Goal: Transaction & Acquisition: Purchase product/service

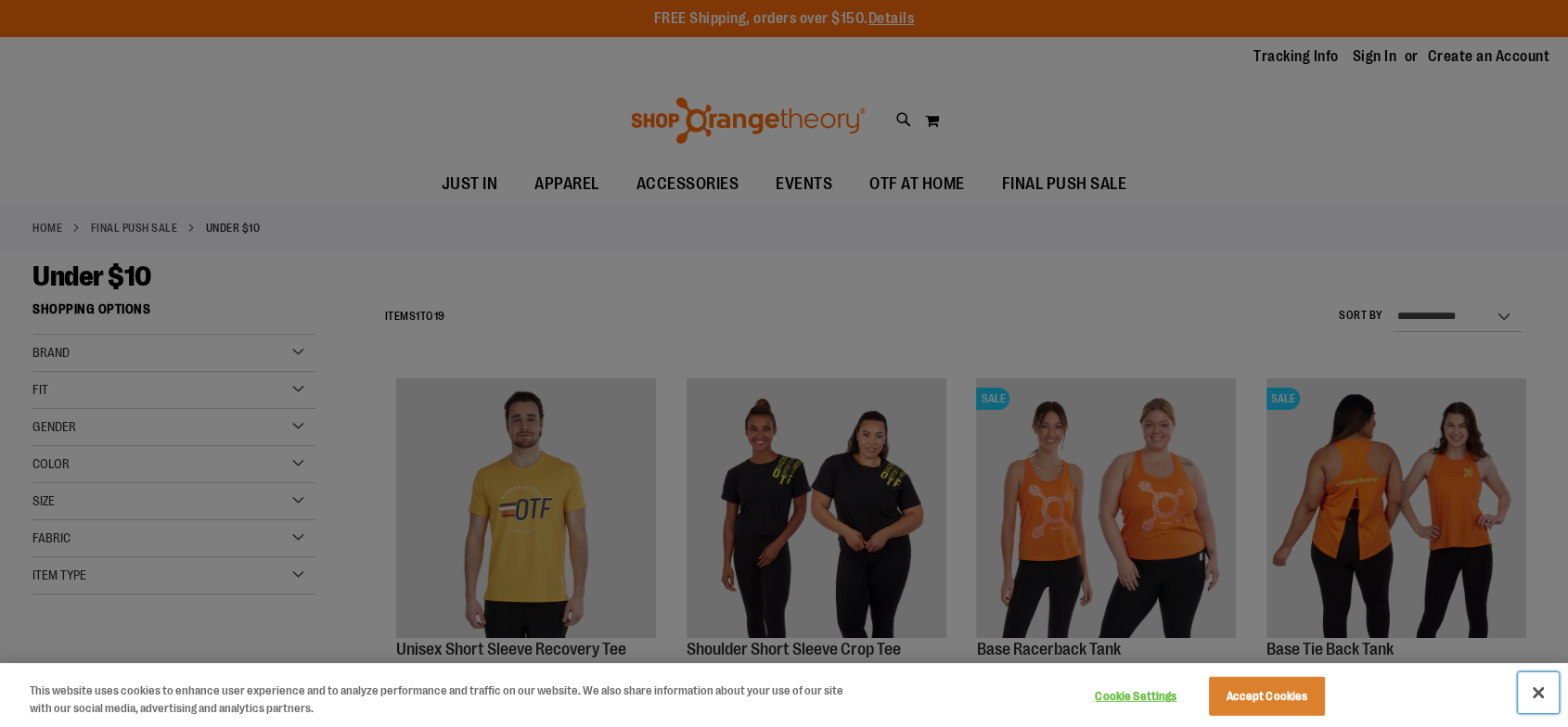
click at [1541, 697] on button "Close" at bounding box center [1538, 692] width 41 height 41
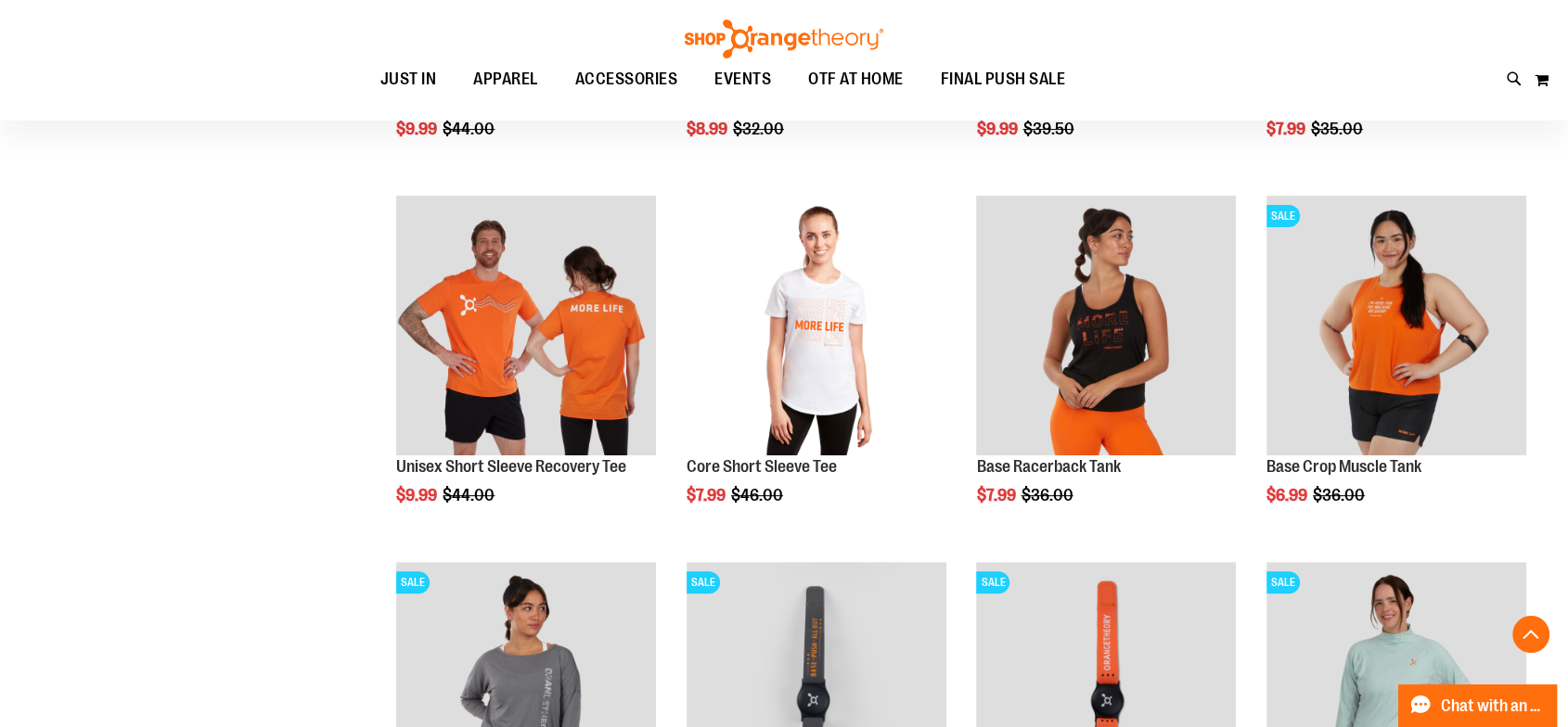
scroll to position [617, 0]
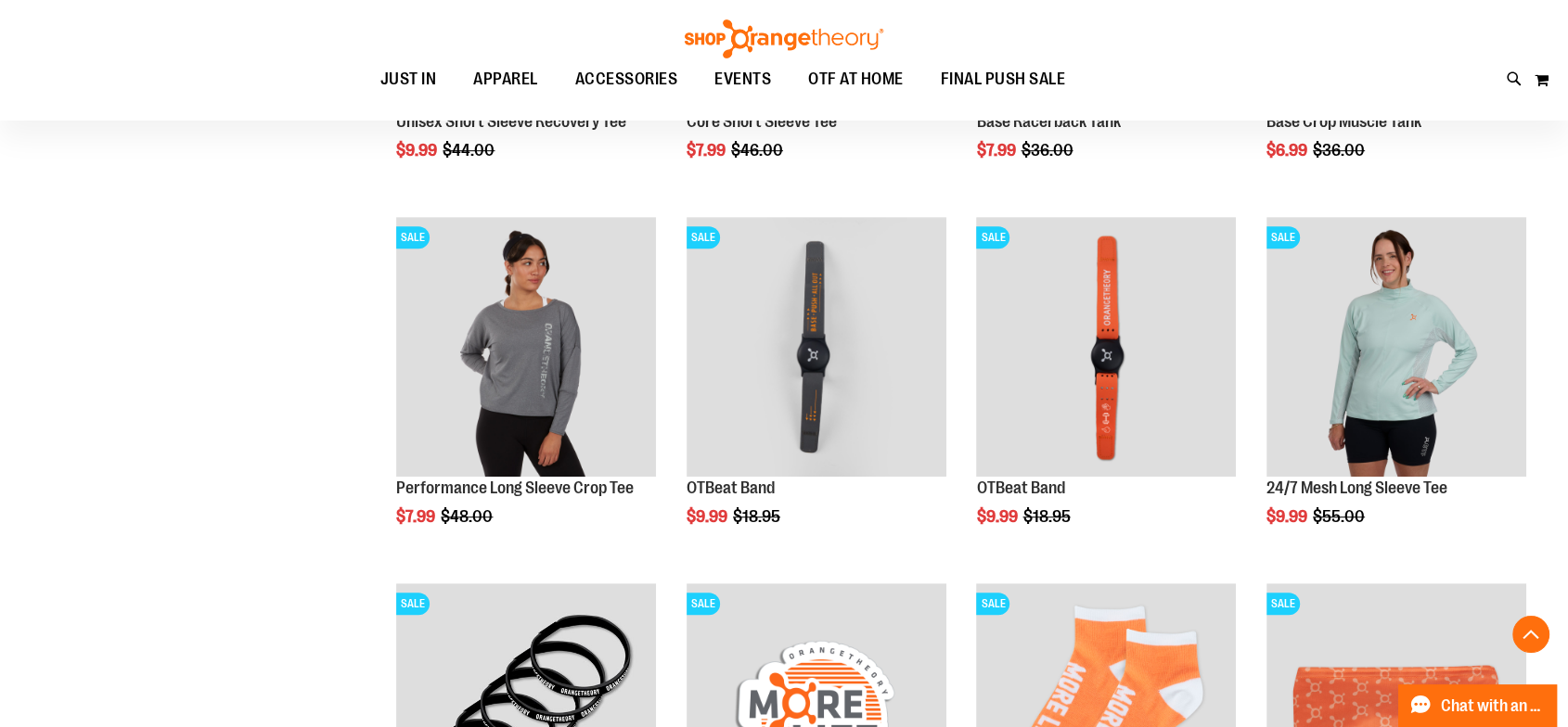
scroll to position [927, 0]
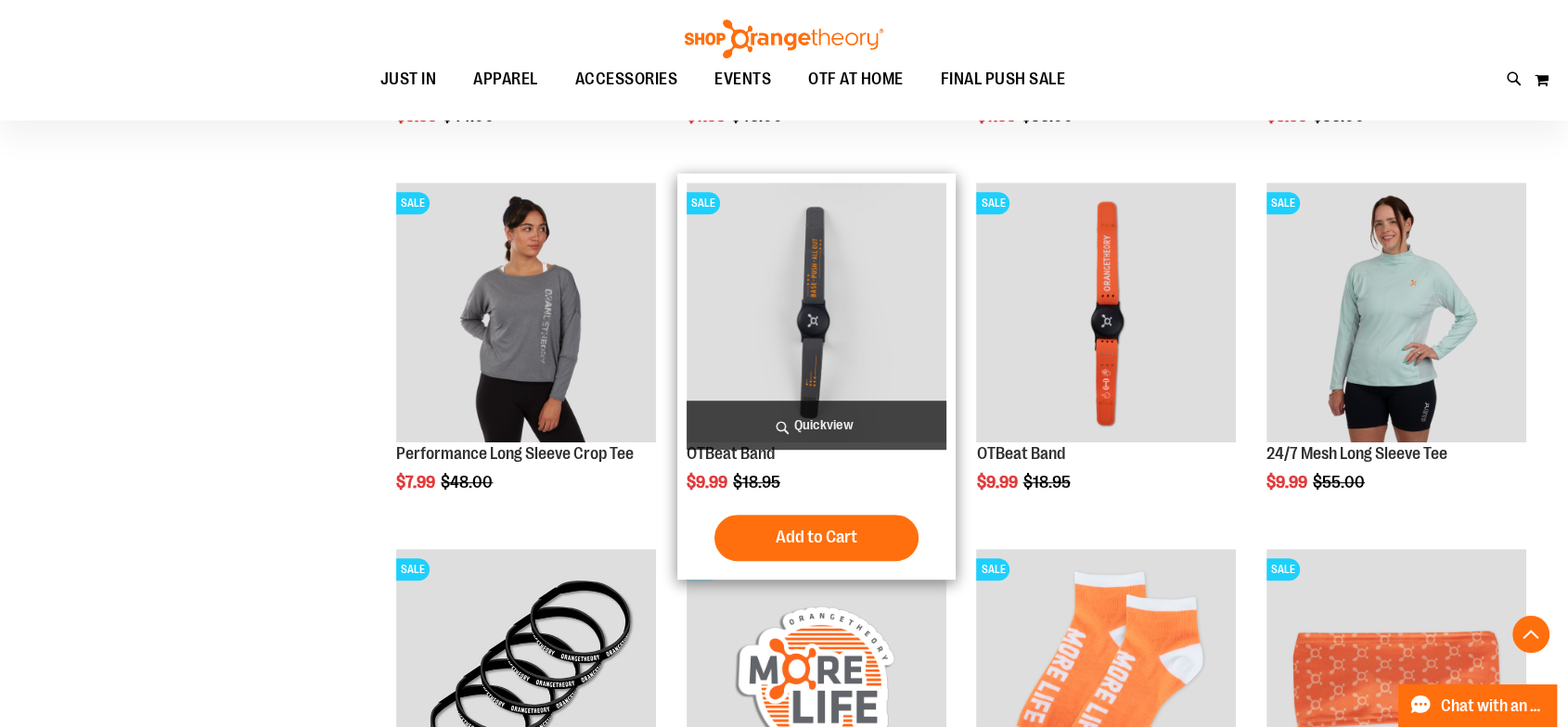
click at [805, 521] on button "Add to Cart" at bounding box center [816, 538] width 204 height 47
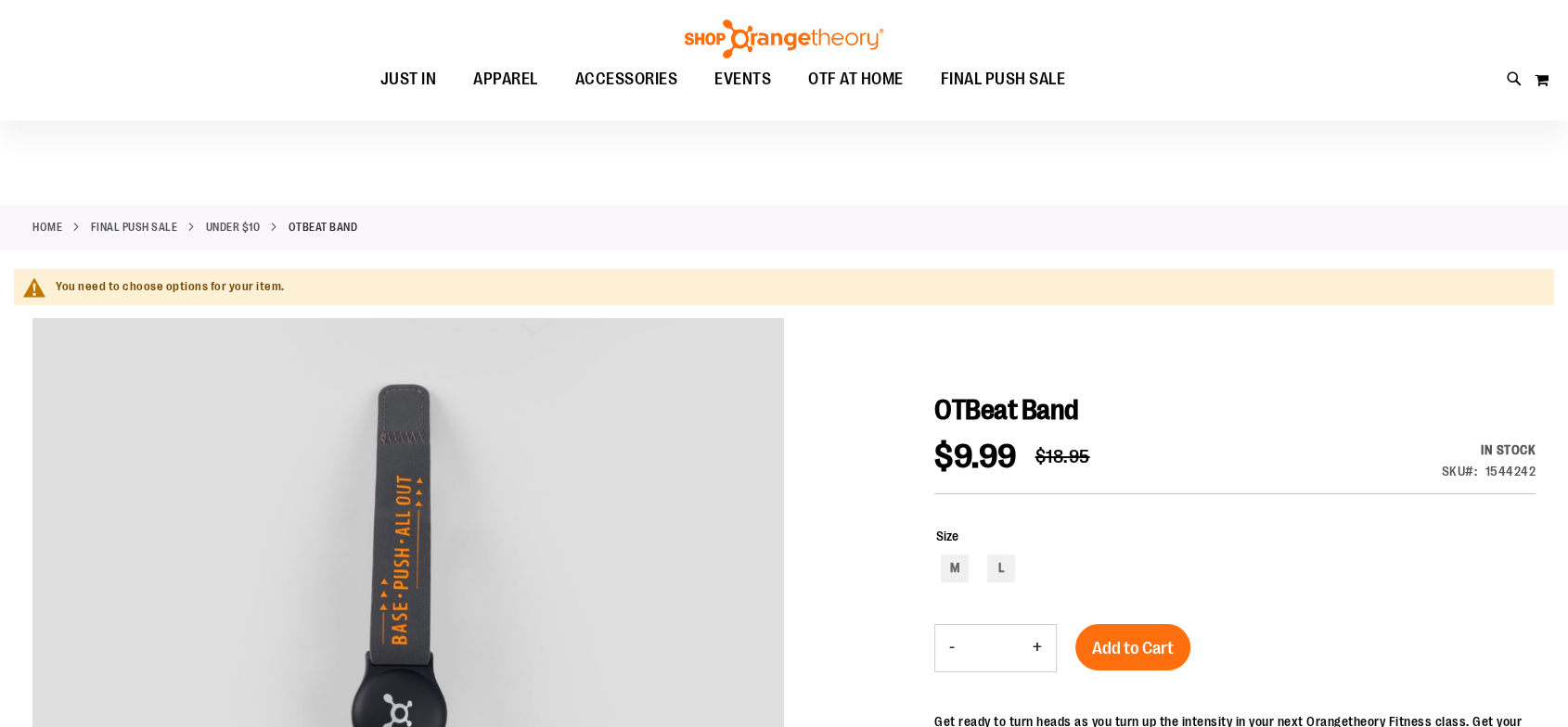
scroll to position [103, 0]
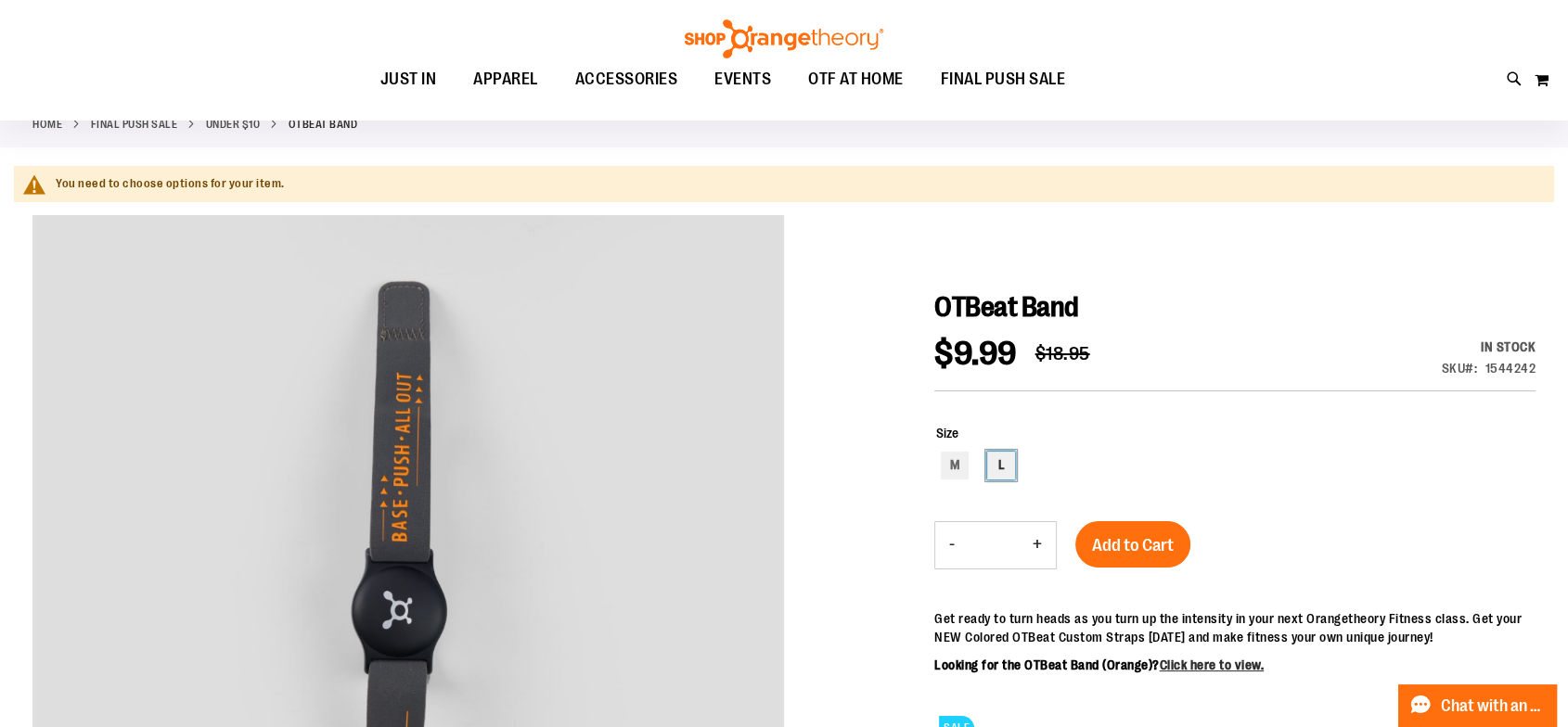
click at [996, 468] on div "L" at bounding box center [1001, 466] width 28 height 28
type input "***"
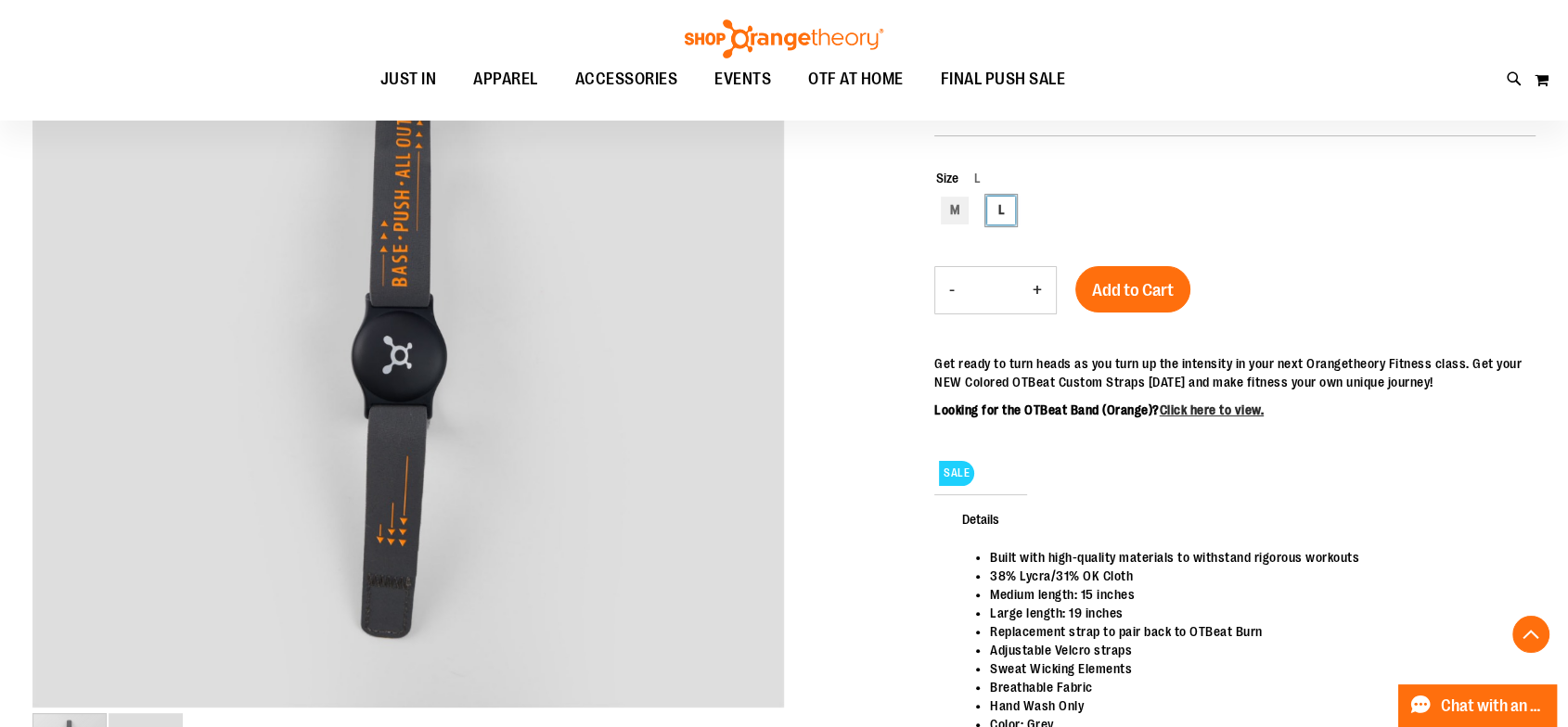
scroll to position [412, 0]
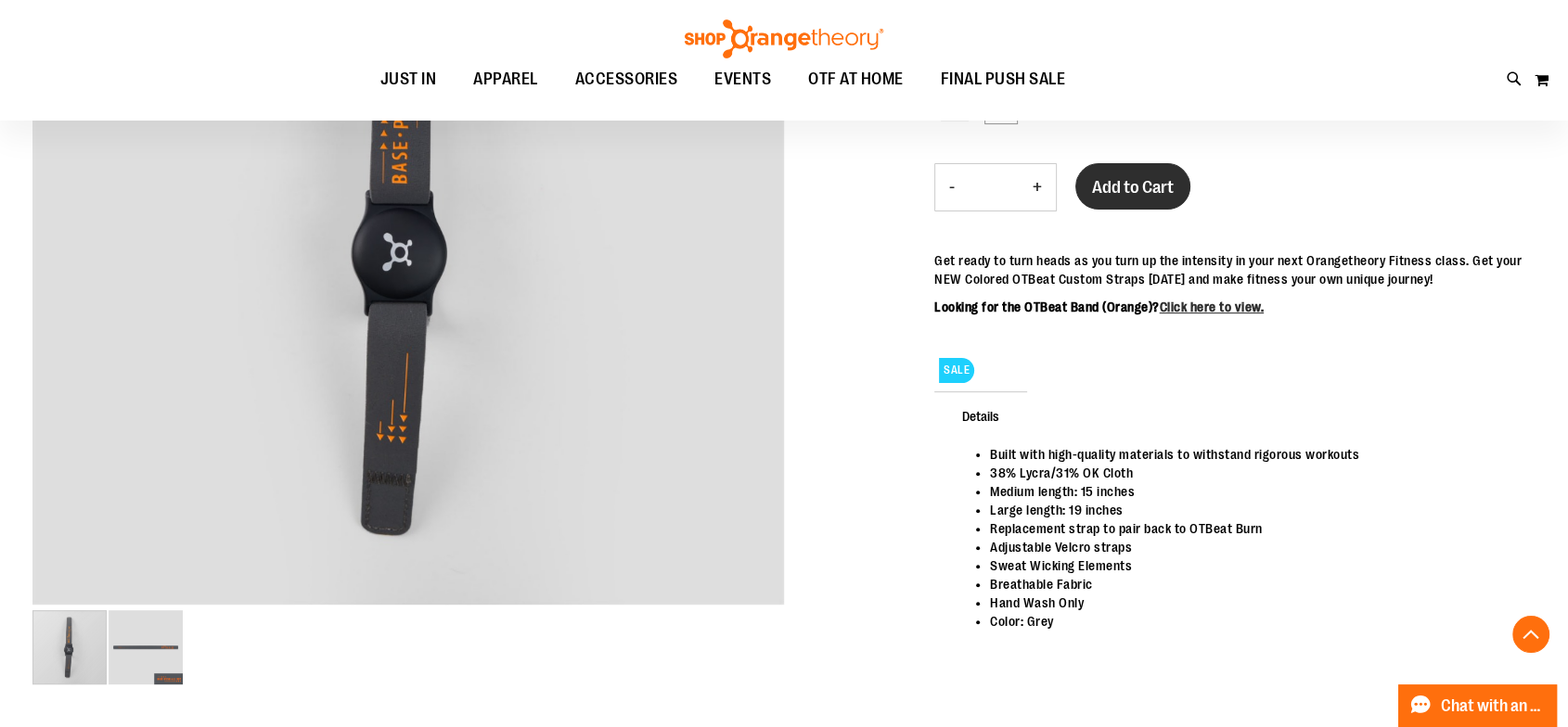
click at [1124, 189] on span "Add to Cart" at bounding box center [1133, 187] width 82 height 20
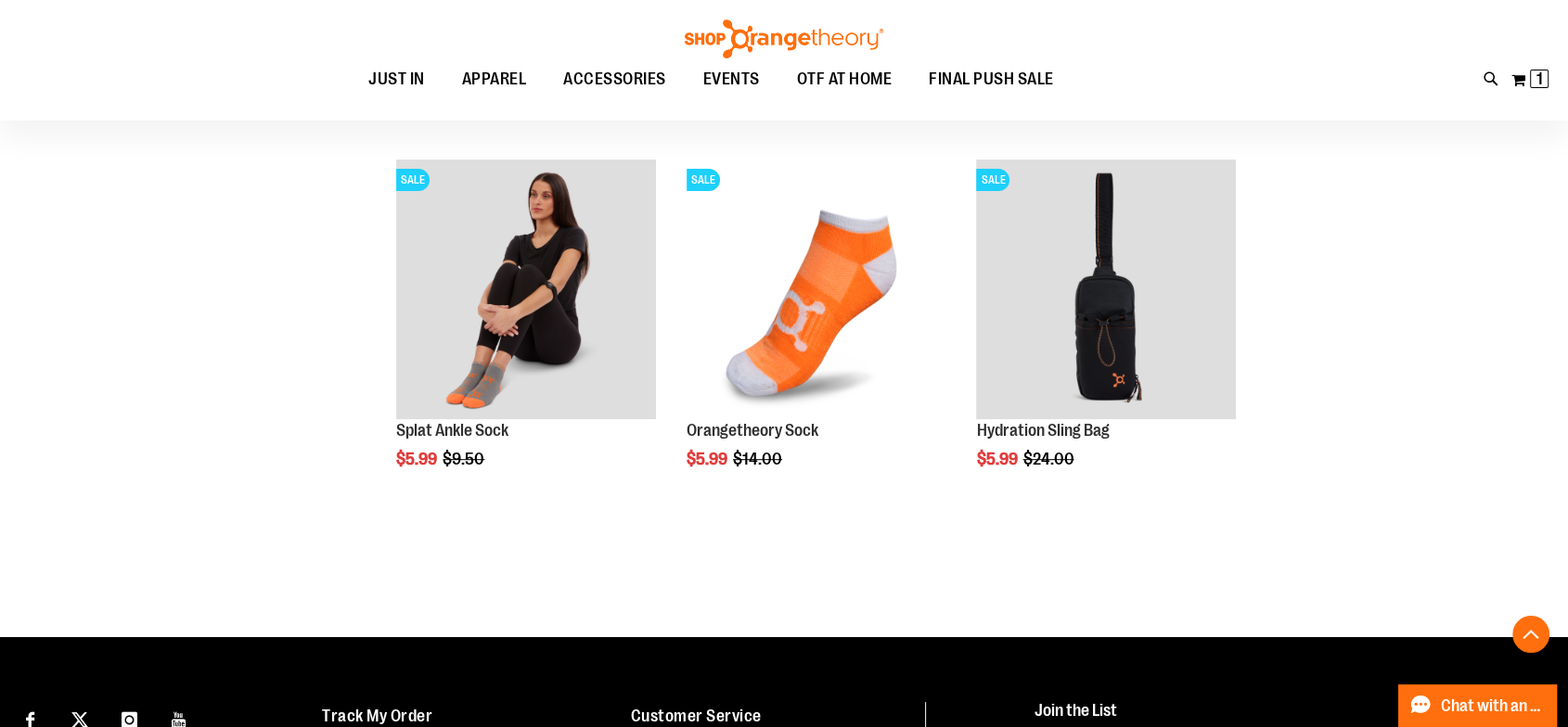
scroll to position [195, 0]
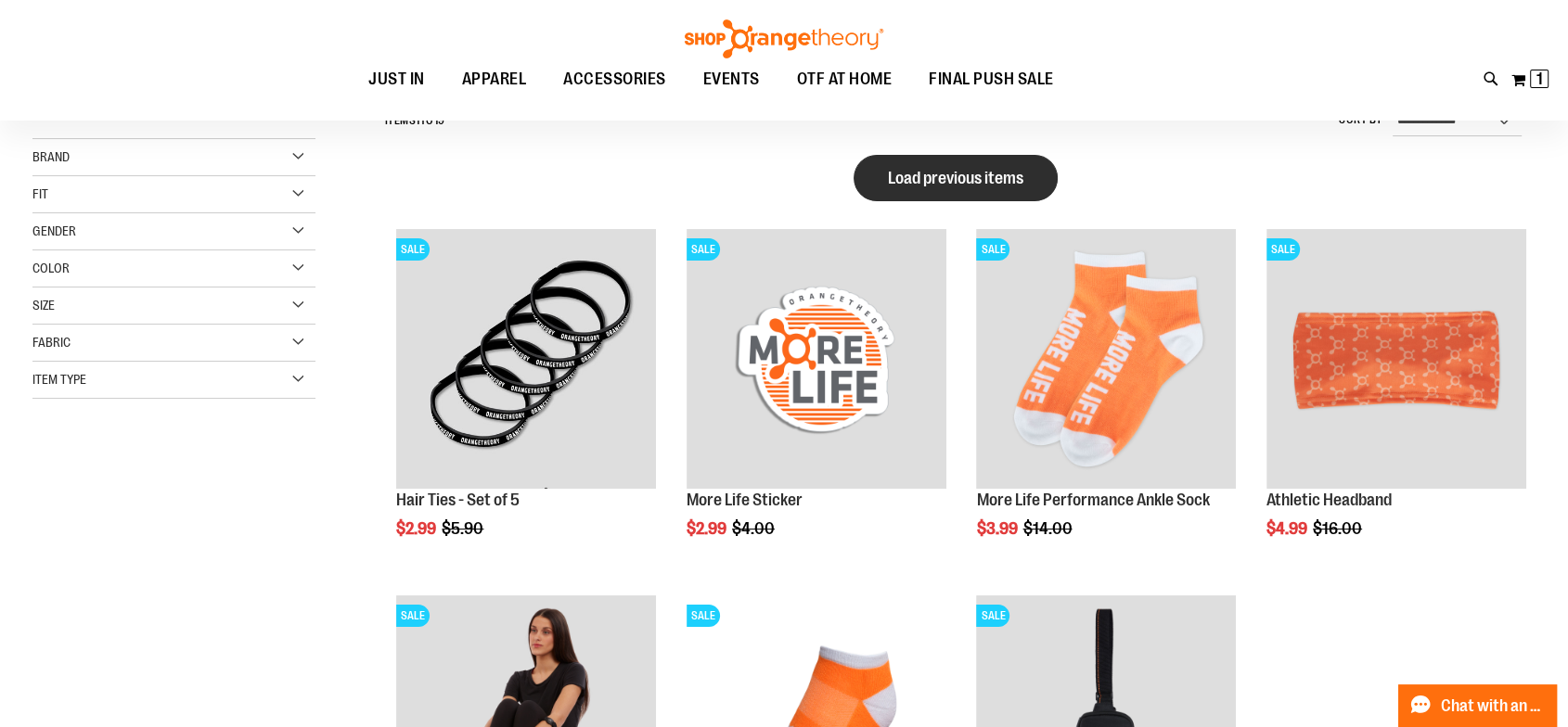
click at [975, 193] on button "Load previous items" at bounding box center [955, 178] width 204 height 47
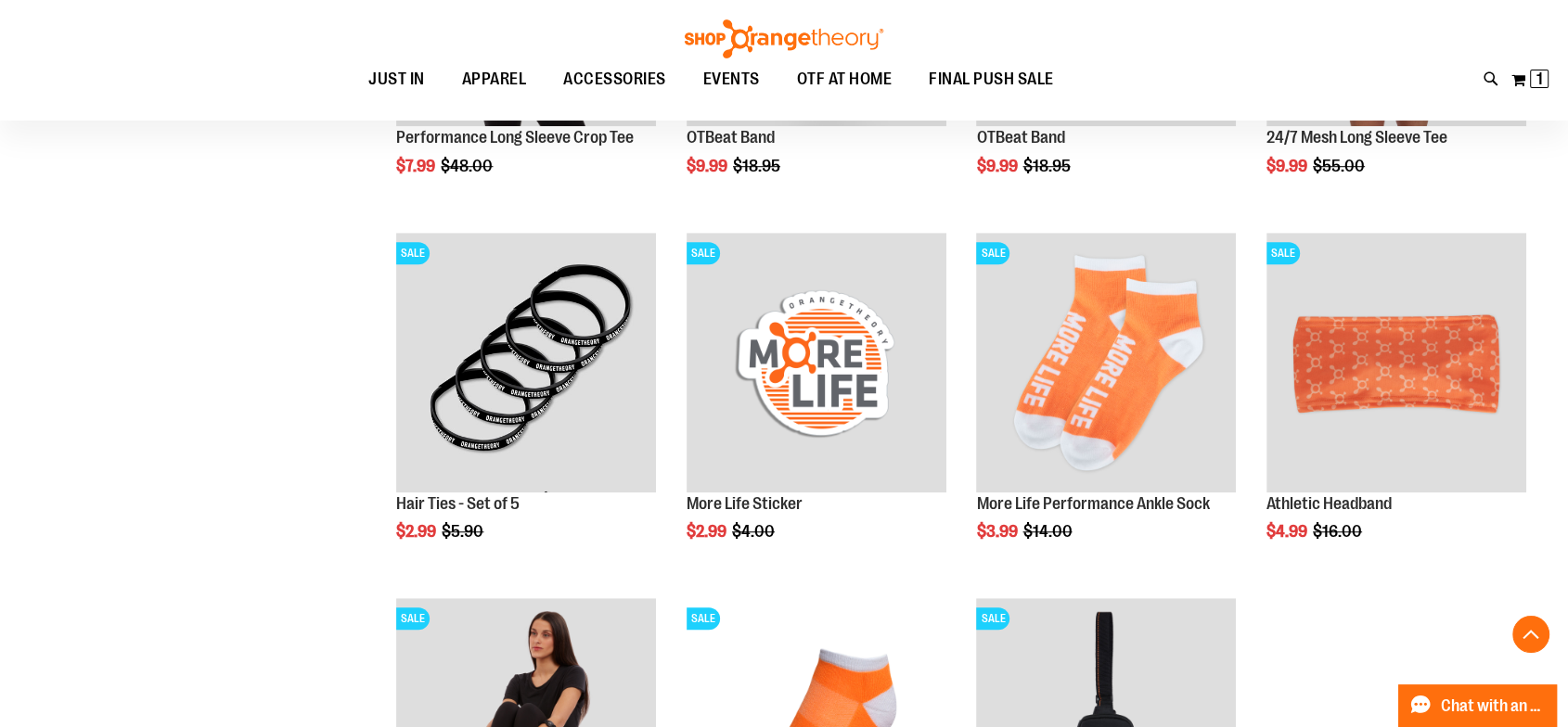
scroll to position [1225, 0]
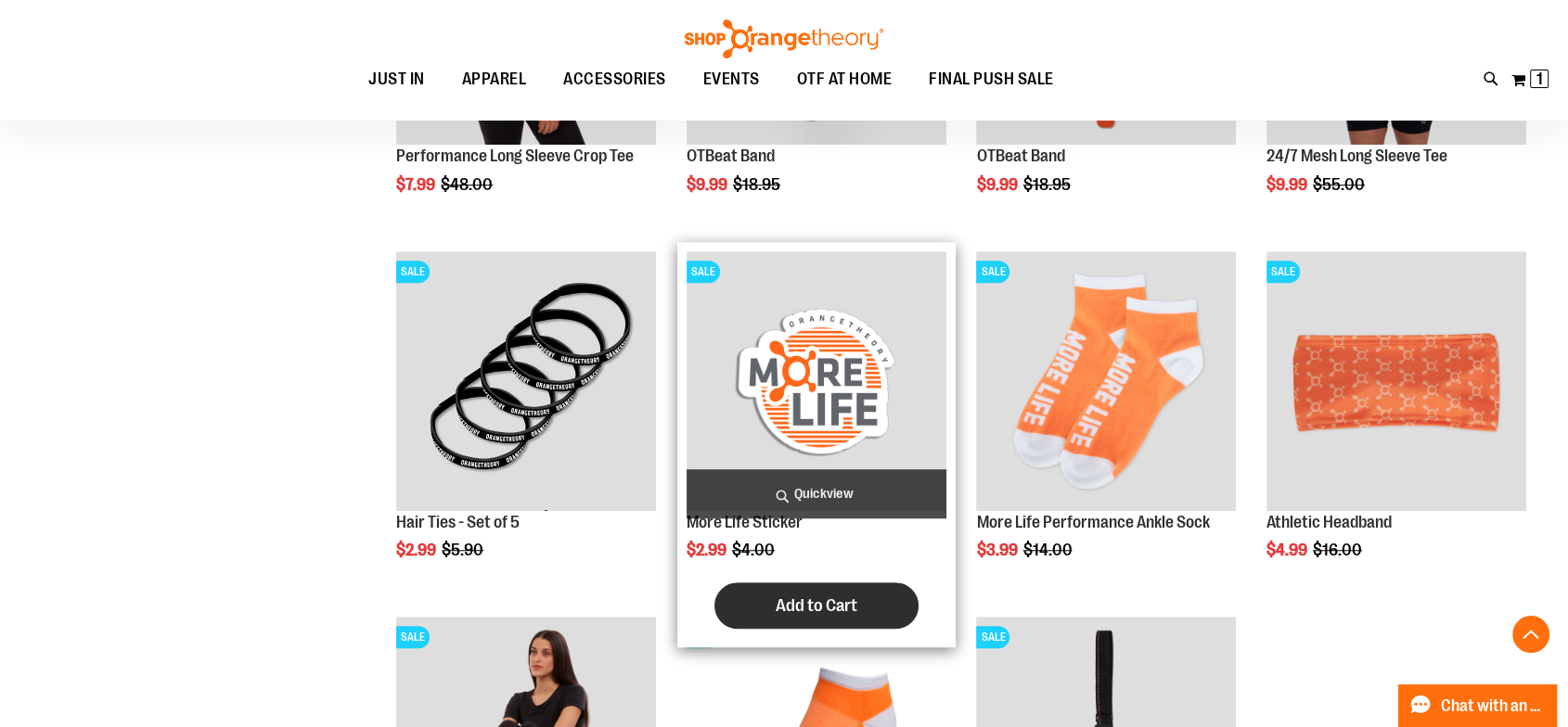
click at [859, 604] on button "Add to Cart" at bounding box center [816, 606] width 204 height 47
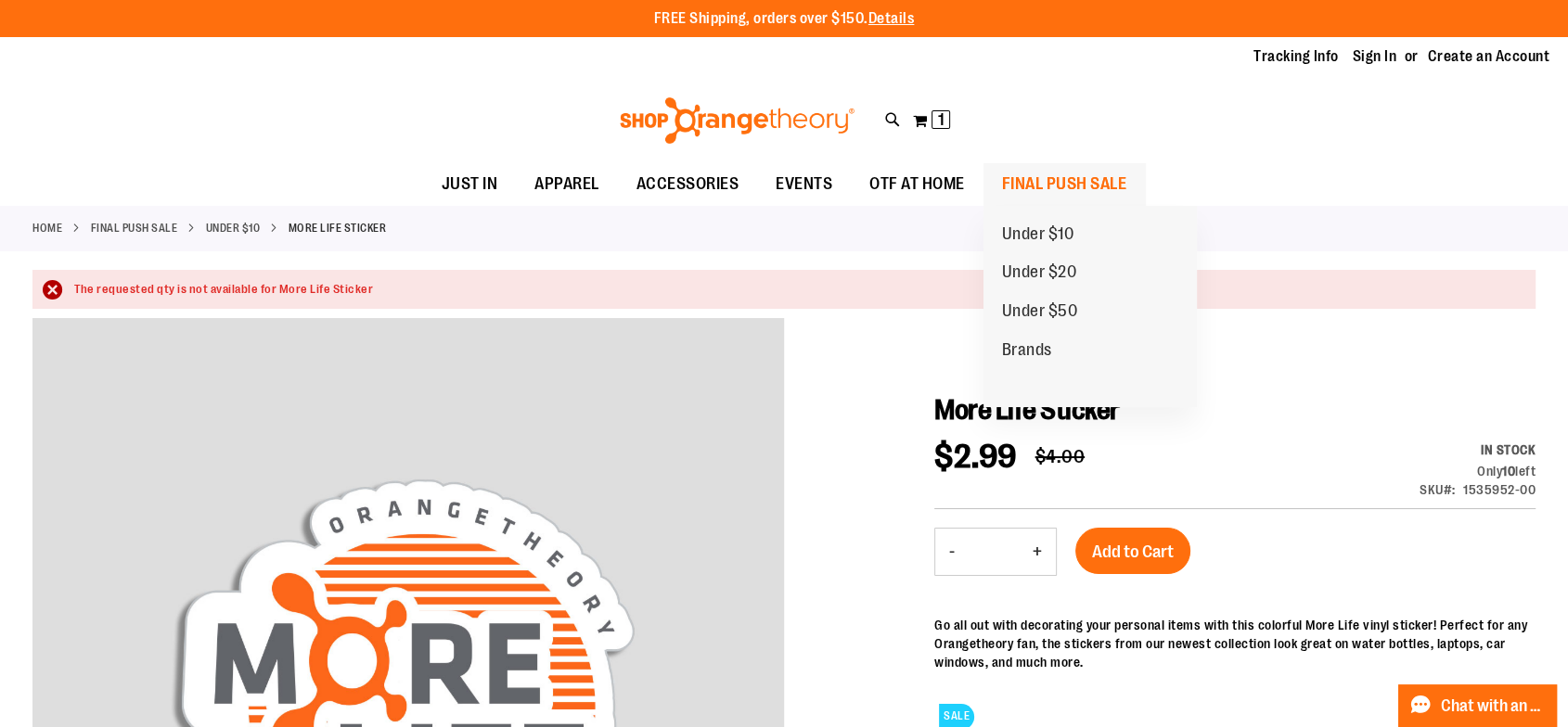
click at [1029, 184] on span "FINAL PUSH SALE" at bounding box center [1065, 184] width 126 height 42
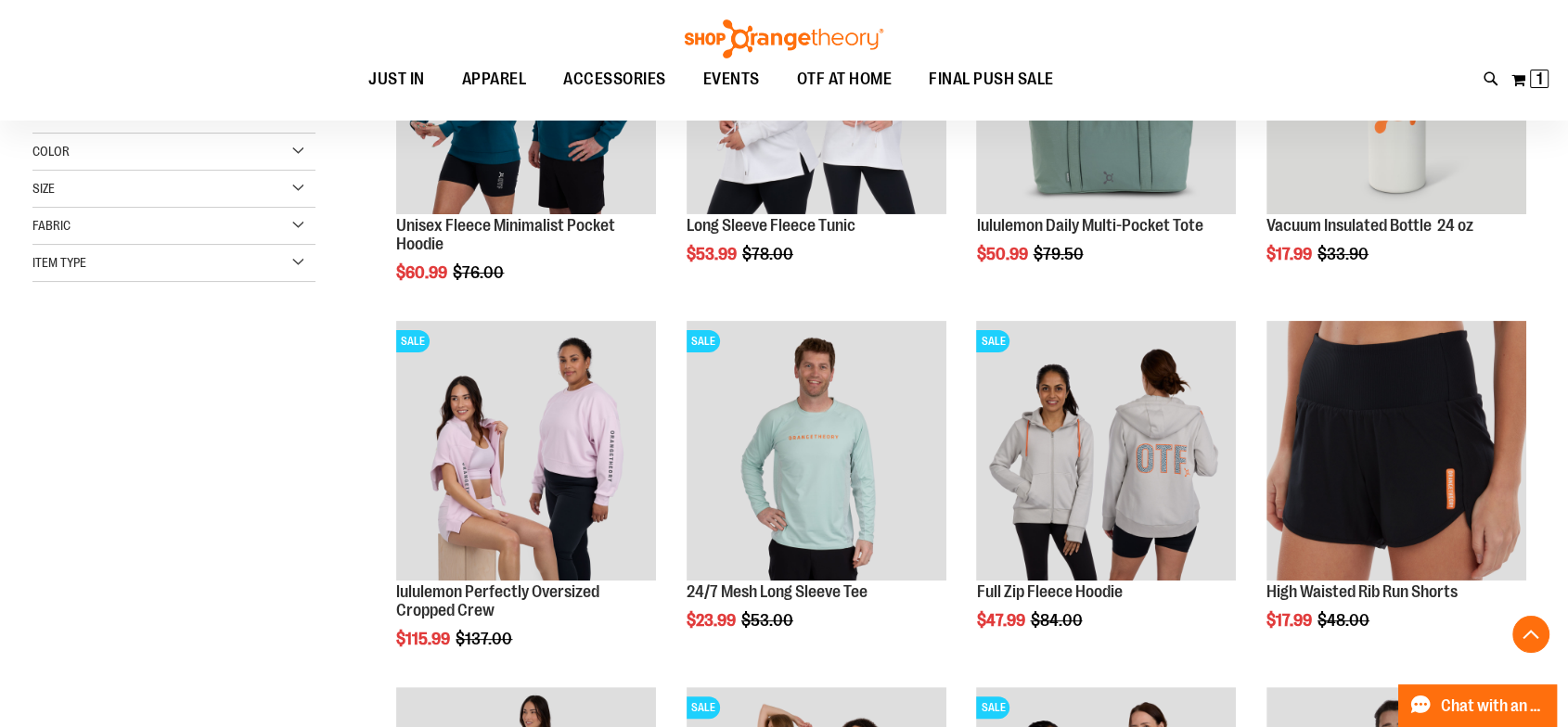
scroll to position [435, 0]
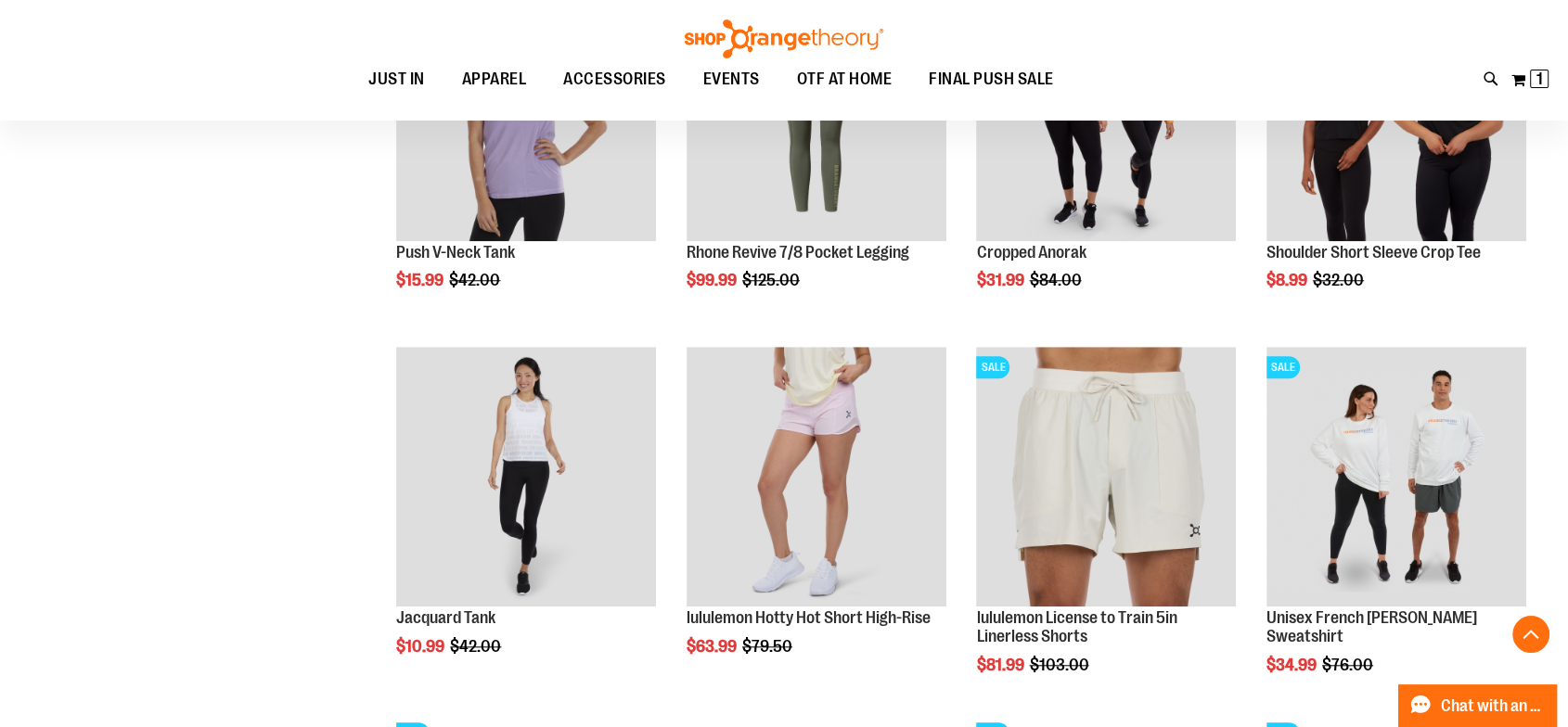
scroll to position [1610, 0]
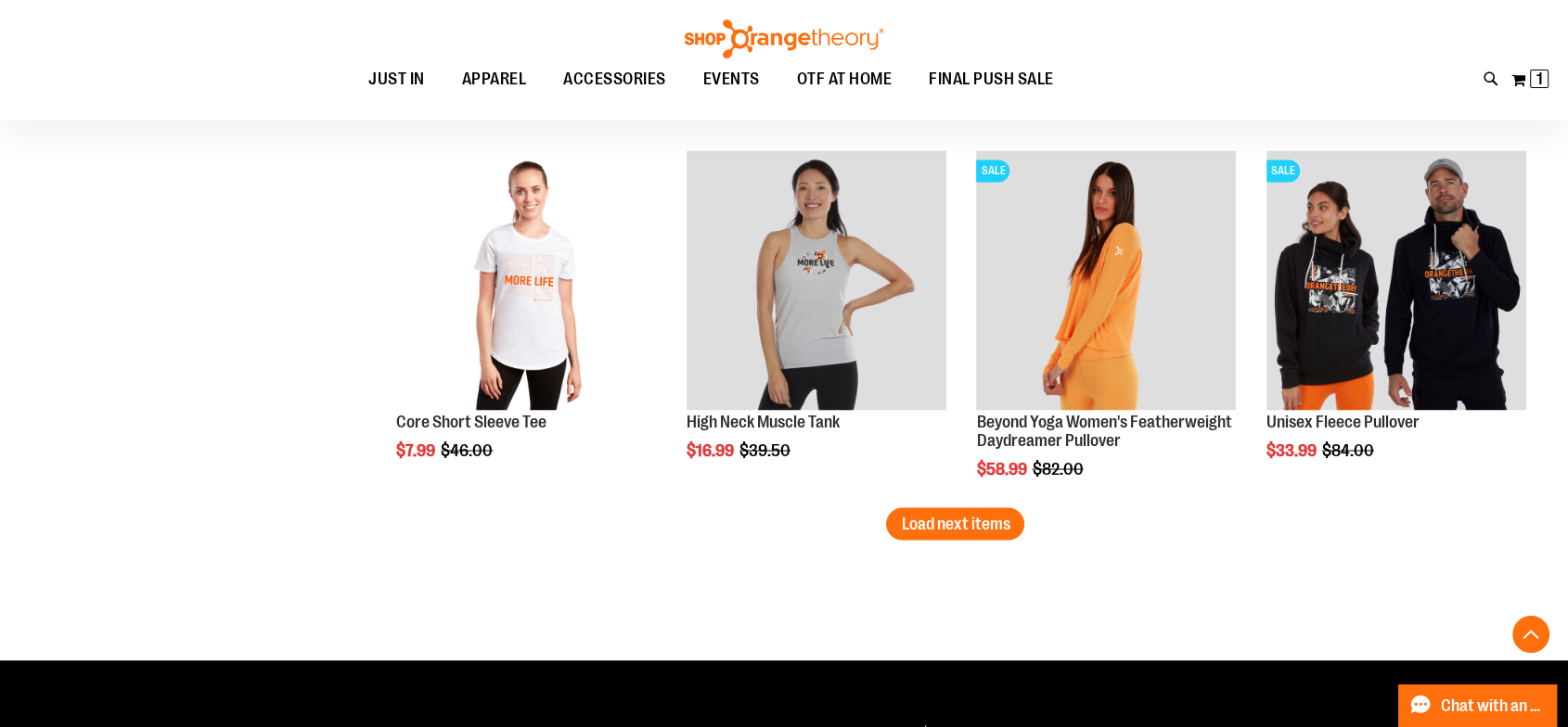
scroll to position [3260, 0]
